Goal: Register for event/course

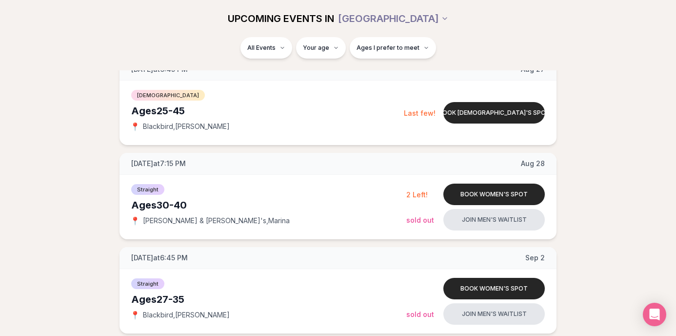
scroll to position [335, 0]
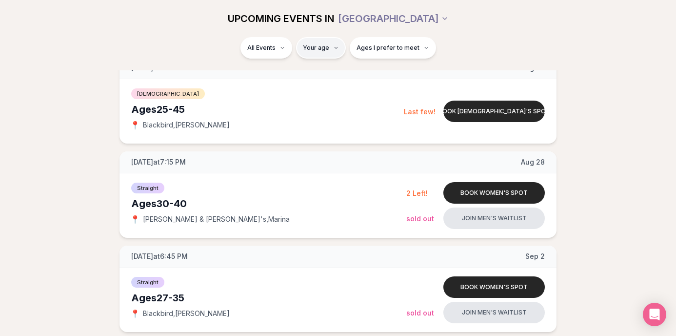
type input "**"
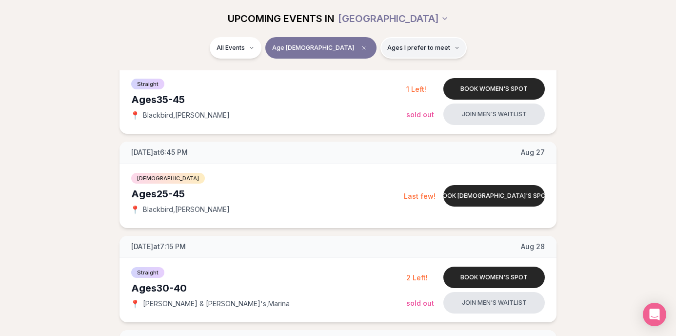
click at [402, 47] on span "Ages I prefer to meet" at bounding box center [418, 48] width 63 height 8
click at [353, 83] on button "Around my age" at bounding box center [354, 85] width 8 height 8
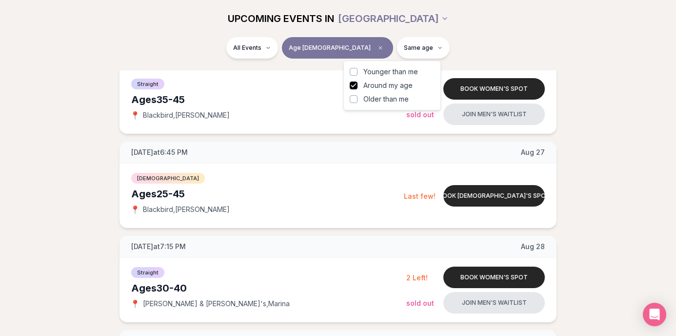
click at [353, 71] on button "Younger than me" at bounding box center [354, 72] width 8 height 8
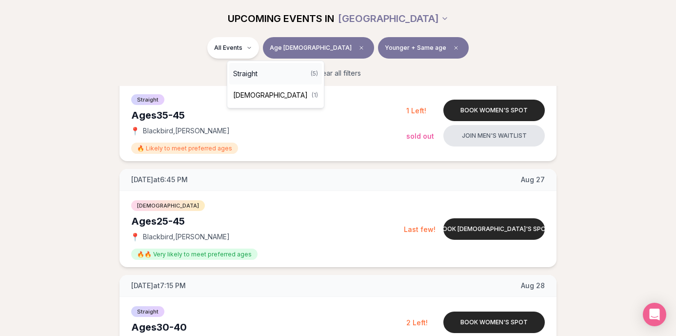
click at [258, 77] on span "Straight" at bounding box center [245, 74] width 24 height 10
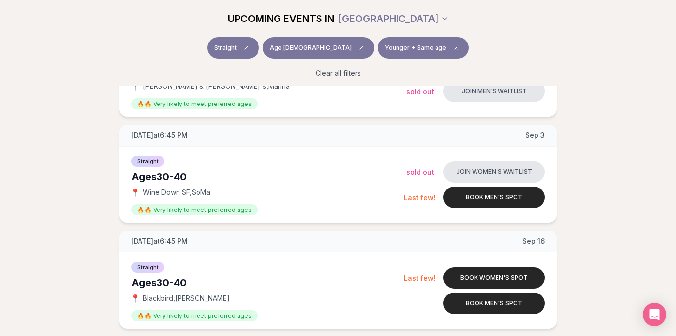
scroll to position [306, 0]
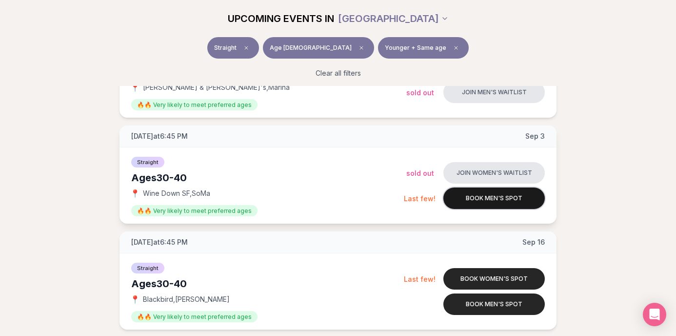
click at [508, 202] on button "Book men's spot" at bounding box center [493, 197] width 101 height 21
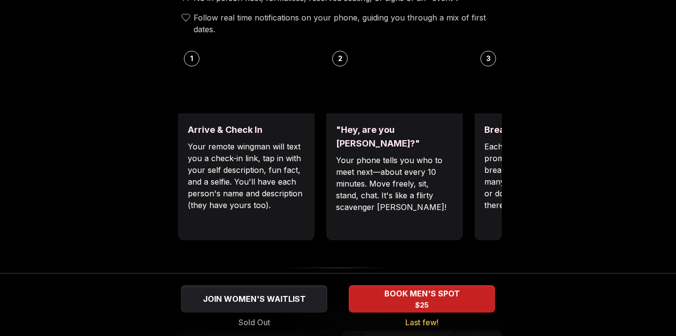
scroll to position [387, 0]
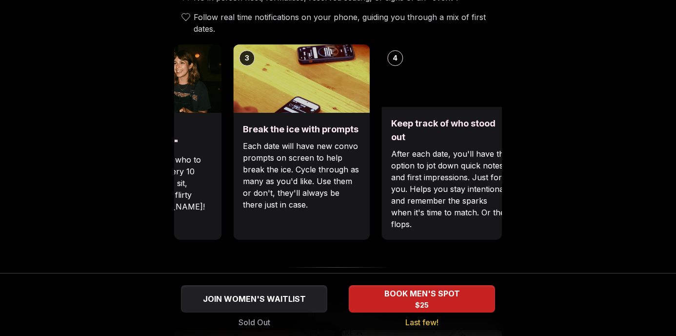
click at [186, 195] on div ""Hey, are you [PERSON_NAME]?" Your phone tells you who to meet next—about every…" at bounding box center [153, 176] width 137 height 127
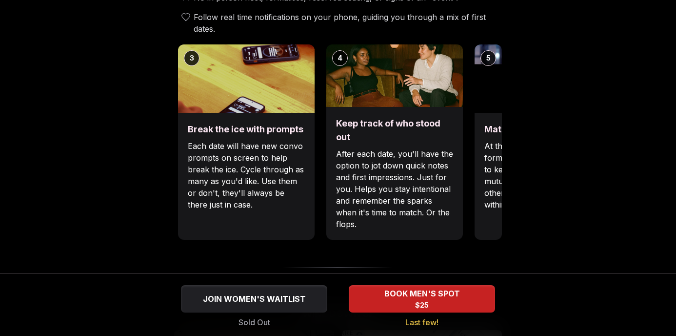
click at [407, 183] on p "After each date, you'll have the option to jot down quick notes and first impre…" at bounding box center [394, 189] width 117 height 82
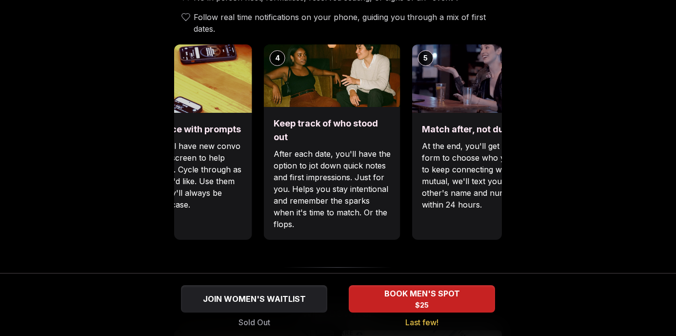
click at [366, 158] on p "After each date, you'll have the option to jot down quick notes and first impre…" at bounding box center [332, 189] width 117 height 82
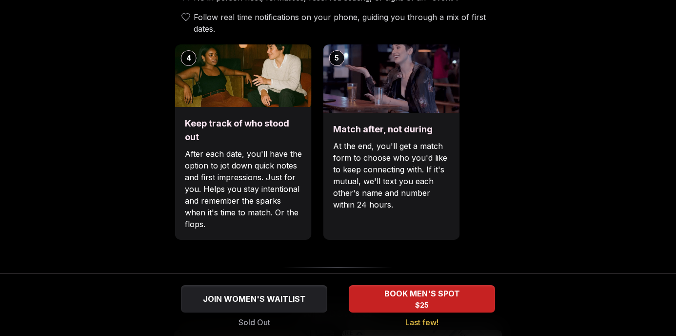
click at [212, 142] on div "Keep track of who stood out After each date, you'll have the option to jot down…" at bounding box center [243, 173] width 137 height 133
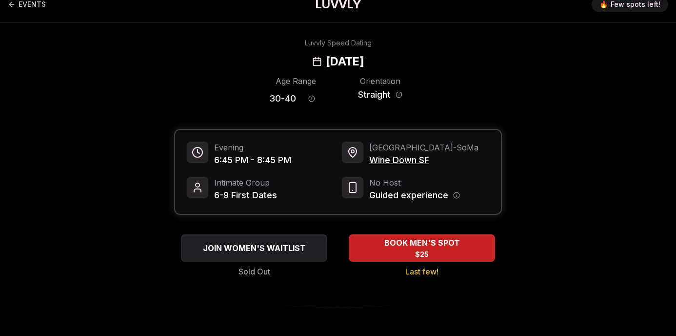
scroll to position [0, 0]
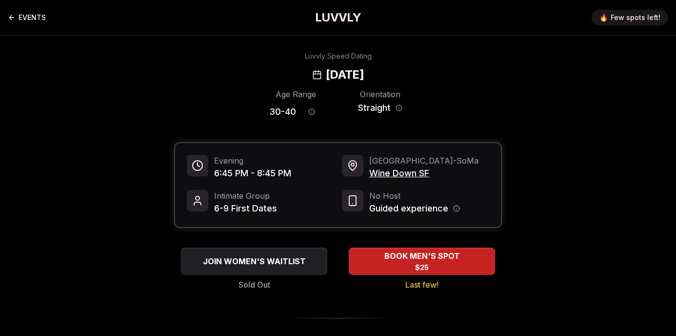
click at [31, 22] on link "EVENTS" at bounding box center [27, 18] width 38 height 20
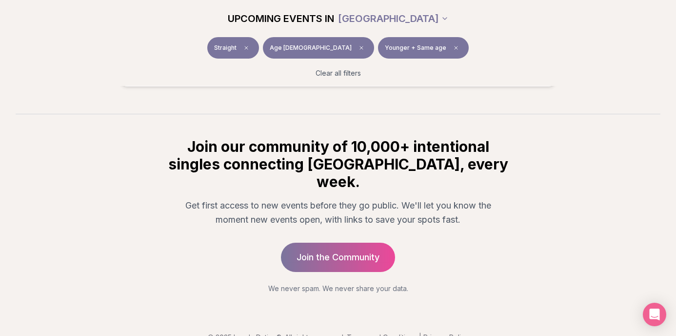
scroll to position [658, 0]
